Goal: Communication & Community: Answer question/provide support

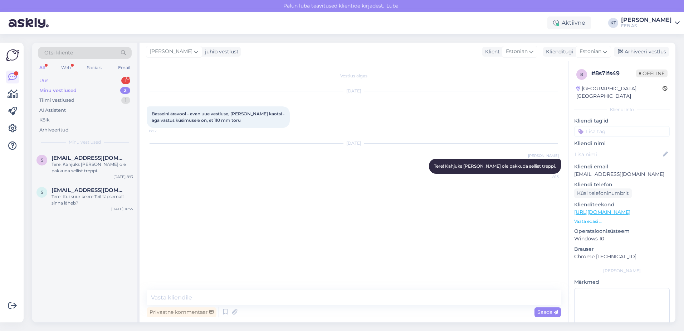
click at [47, 80] on div "Uus" at bounding box center [43, 80] width 9 height 7
click at [79, 150] on div "[PERSON_NAME] [PERSON_NAME][EMAIL_ADDRESS][DOMAIN_NAME] 1 Kas need tooted sobiv…" at bounding box center [84, 166] width 105 height 32
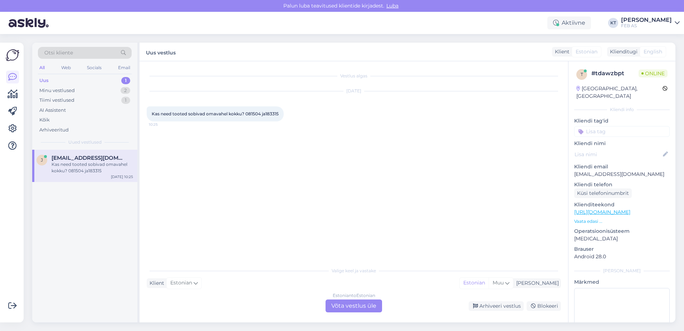
click at [370, 301] on div "Estonian to Estonian Võta vestlus üle" at bounding box center [354, 305] width 57 height 13
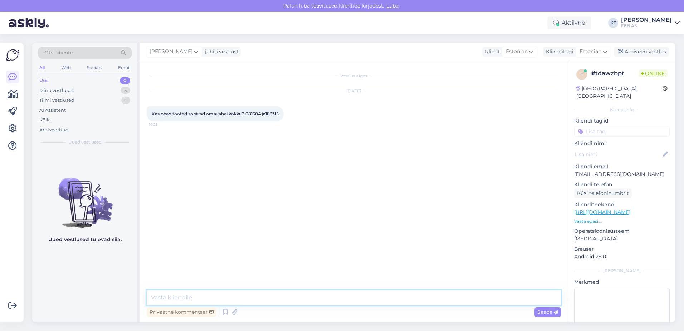
click at [312, 296] on textarea at bounding box center [354, 297] width 414 height 15
type textarea "Tere! Kohe uurin."
drag, startPoint x: 260, startPoint y: 114, endPoint x: 246, endPoint y: 114, distance: 14.3
click at [246, 114] on span "Kas need tooted sobivad omavahel kokku? 081504 ja183315" at bounding box center [215, 113] width 127 height 5
copy span "081504"
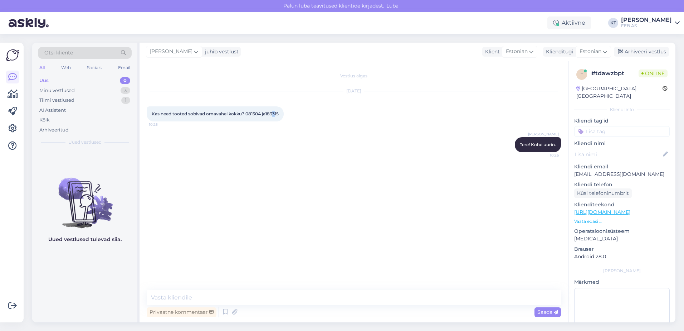
click at [274, 113] on span "Kas need tooted sobivad omavahel kokku? 081504 ja183315" at bounding box center [215, 113] width 127 height 5
drag, startPoint x: 274, startPoint y: 113, endPoint x: 278, endPoint y: 112, distance: 4.7
click at [278, 112] on span "Kas need tooted sobivad omavahel kokku? 081504 ja183315" at bounding box center [215, 113] width 127 height 5
drag, startPoint x: 280, startPoint y: 113, endPoint x: 267, endPoint y: 115, distance: 13.1
click at [267, 115] on div "Kas need tooted sobivad omavahel kokku? 081504 ja183315 10:25" at bounding box center [215, 113] width 137 height 15
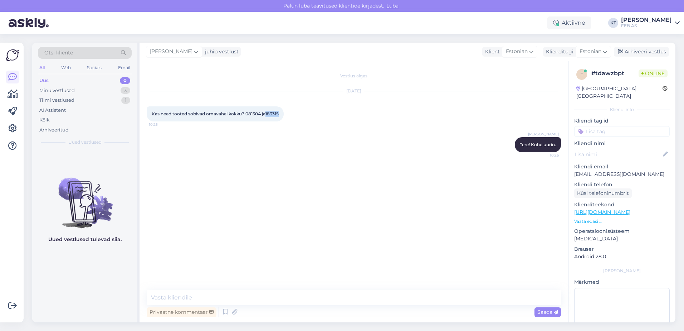
copy span "183315"
click at [589, 218] on p "Vaata edasi ..." at bounding box center [622, 221] width 96 height 6
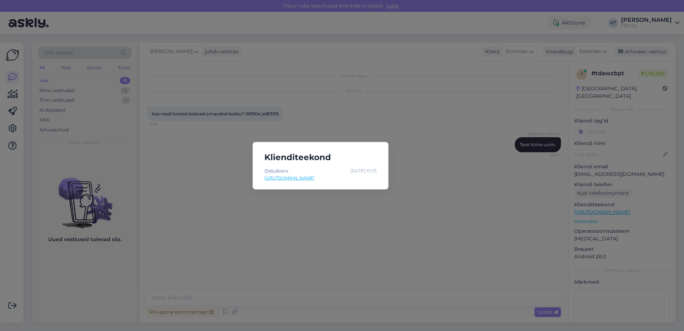
click at [472, 215] on div "Klienditeekond Ostukorv [DATE] 10:25 [URL][DOMAIN_NAME]" at bounding box center [342, 165] width 684 height 331
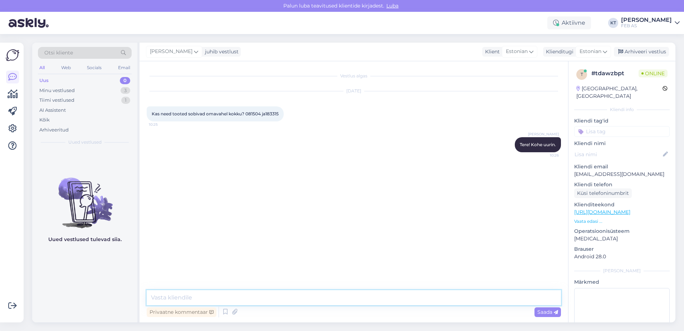
click at [313, 291] on textarea at bounding box center [354, 297] width 414 height 15
click at [586, 218] on p "Vaata edasi ..." at bounding box center [622, 221] width 96 height 6
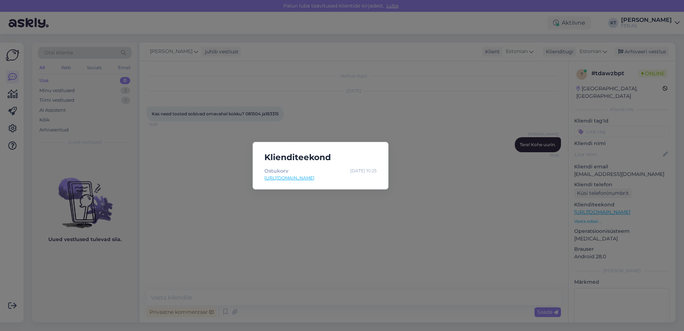
click at [306, 177] on link "[URL][DOMAIN_NAME]" at bounding box center [320, 178] width 112 height 6
click at [241, 264] on div "Klienditeekond Ostukorv [DATE] 10:25 [URL][DOMAIN_NAME]" at bounding box center [342, 165] width 684 height 331
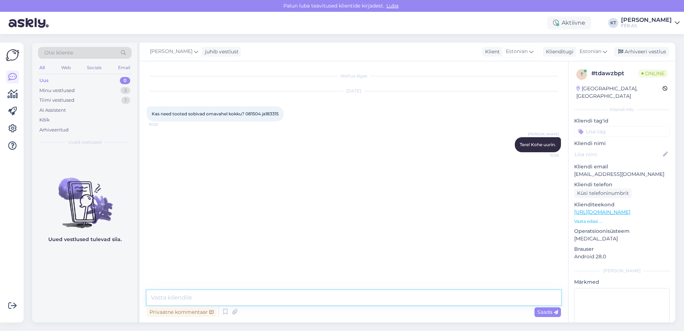
click at [387, 294] on textarea at bounding box center [354, 297] width 414 height 15
type textarea "K"
drag, startPoint x: 280, startPoint y: 114, endPoint x: 267, endPoint y: 115, distance: 13.3
click at [267, 115] on div "Kas need tooted sobivad omavahel kokku? 081504 ja183315 10:25" at bounding box center [215, 113] width 137 height 15
copy span "183315"
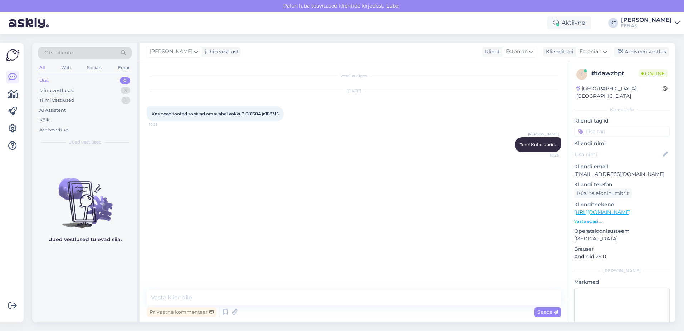
click at [254, 113] on span "Kas need tooted sobivad omavahel kokku? 081504 ja183315" at bounding box center [215, 113] width 127 height 5
drag, startPoint x: 261, startPoint y: 114, endPoint x: 246, endPoint y: 114, distance: 14.7
click at [246, 114] on span "Kas need tooted sobivad omavahel kokku? 081504 ja183315" at bounding box center [215, 113] width 127 height 5
copy span "081504"
click at [343, 292] on textarea at bounding box center [354, 297] width 414 height 15
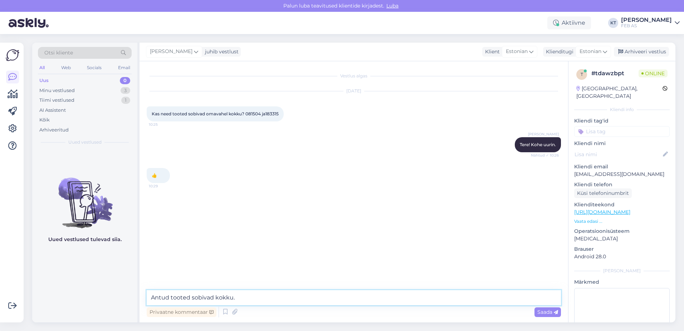
type textarea "Antud tooted sobivad kokku."
click at [549, 309] on span "Saada" at bounding box center [547, 311] width 21 height 6
click at [430, 296] on textarea at bounding box center [354, 297] width 414 height 15
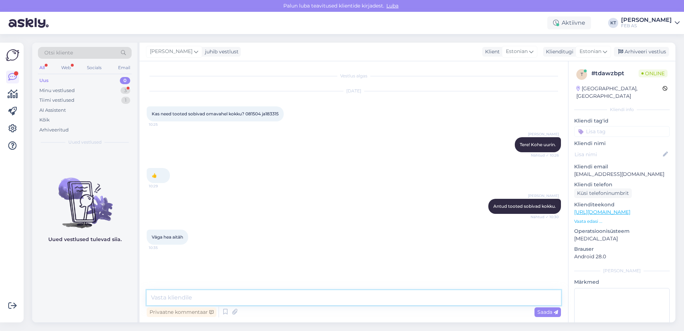
click at [186, 292] on textarea at bounding box center [354, 297] width 414 height 15
type textarea "K"
click at [302, 296] on textarea "Kui Teile rohkem abiks ei saa olla, siis soovin Teile troedat päeva jätku!" at bounding box center [354, 297] width 414 height 15
type textarea "Kui Teile rohkem abiks ei saa olla, siis soovin Teile toredat päeva jätku!"
click at [362, 295] on textarea "Kui Teile rohkem abiks ei saa olla, siis soovin Teile toredat päeva jätku!" at bounding box center [354, 297] width 414 height 15
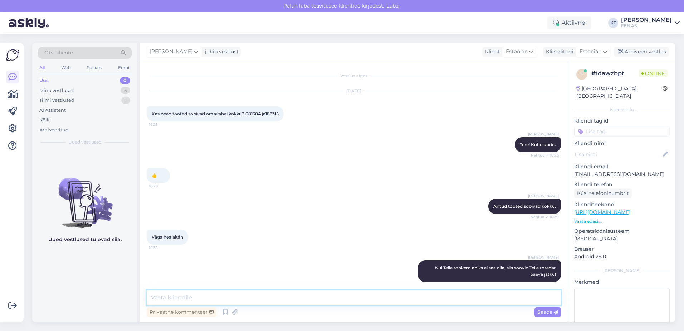
scroll to position [6, 0]
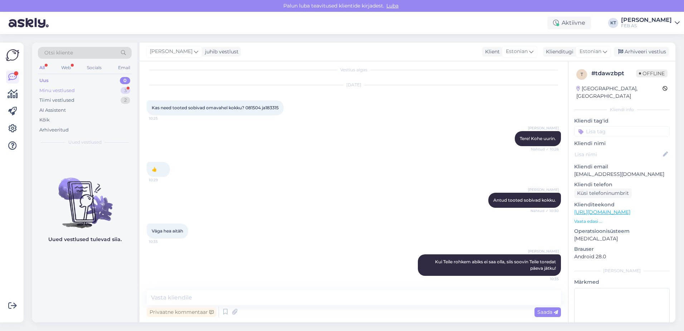
click at [86, 86] on div "Minu vestlused 3" at bounding box center [85, 91] width 94 height 10
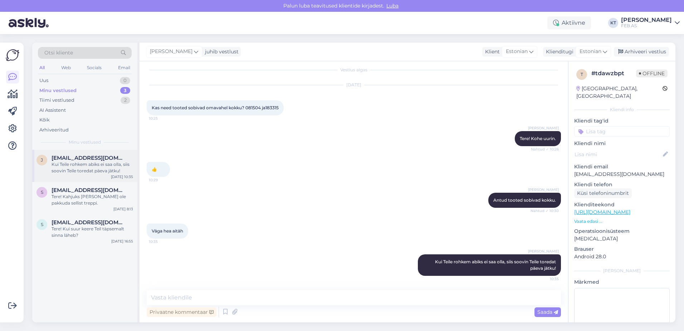
click at [73, 158] on span "[EMAIL_ADDRESS][DOMAIN_NAME]" at bounding box center [89, 158] width 74 height 6
click at [82, 189] on span "[EMAIL_ADDRESS][DOMAIN_NAME]" at bounding box center [89, 190] width 74 height 6
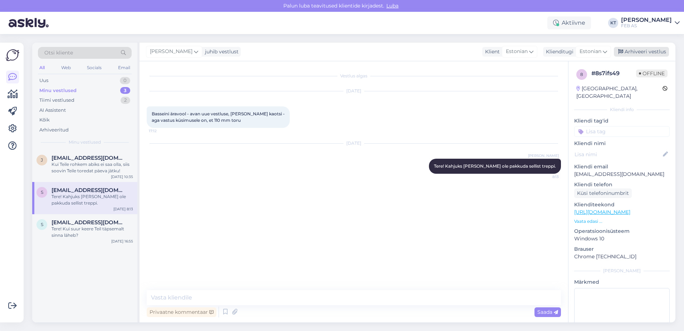
click at [639, 52] on div "Arhiveeri vestlus" at bounding box center [641, 52] width 55 height 10
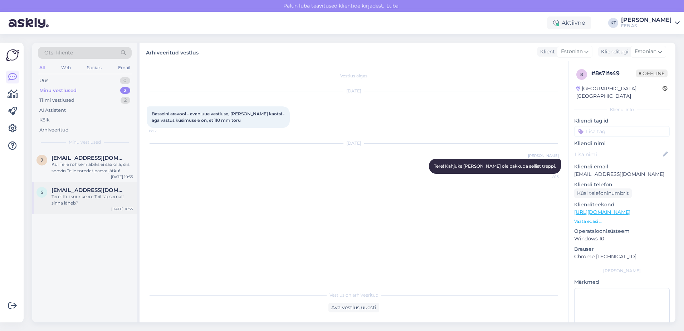
click at [70, 200] on div "Tere! Kui suur keere Teil täpsemalt sinna läheb?" at bounding box center [93, 199] width 82 height 13
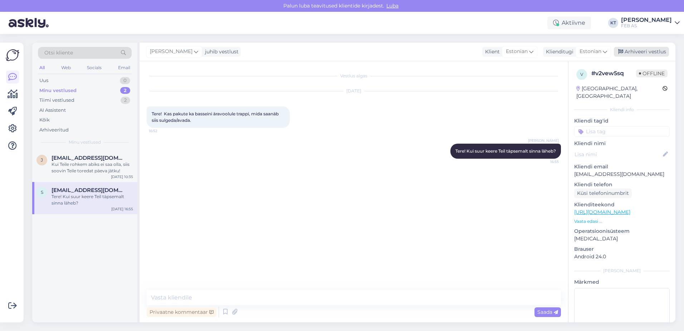
click at [645, 48] on div "Arhiveeri vestlus" at bounding box center [641, 52] width 55 height 10
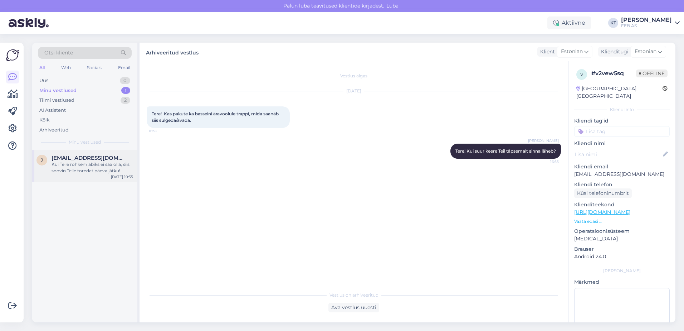
click at [93, 162] on div "Kui Teile rohkem abiks ei saa olla, siis soovin Teile toredat päeva jätku!" at bounding box center [93, 167] width 82 height 13
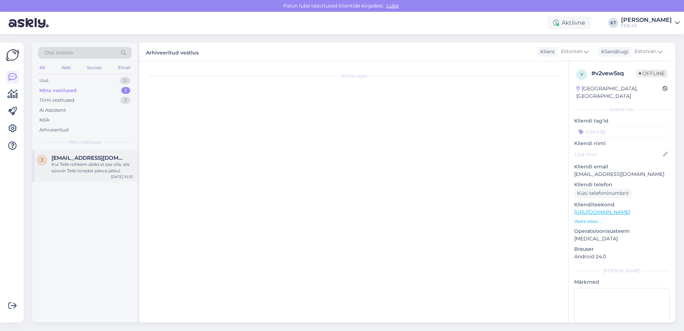
scroll to position [6, 0]
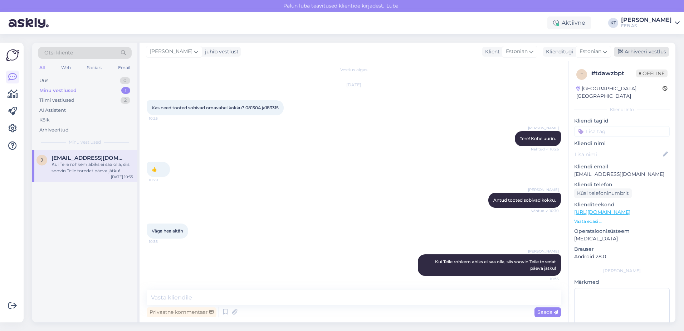
click at [624, 54] on div "Arhiveeri vestlus" at bounding box center [641, 52] width 55 height 10
